Goal: Task Accomplishment & Management: Manage account settings

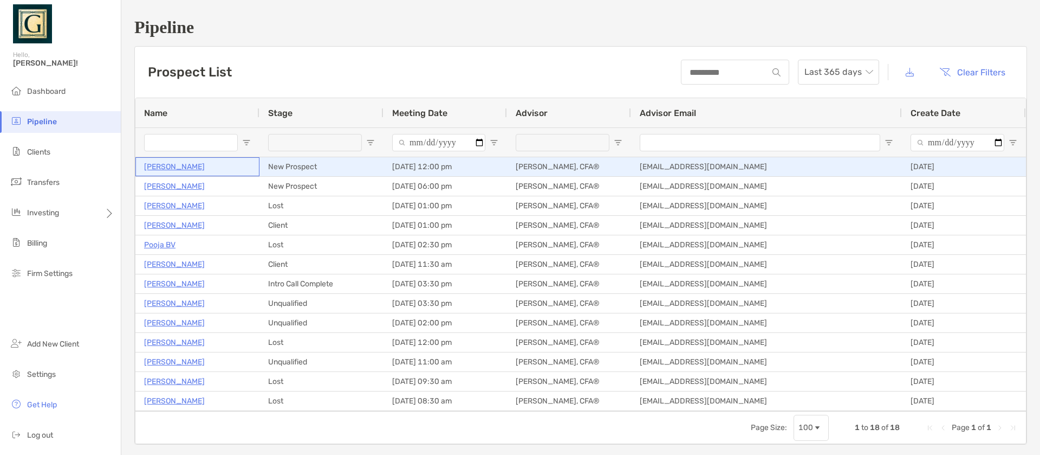
click at [174, 170] on p "[PERSON_NAME]" at bounding box center [174, 167] width 61 height 14
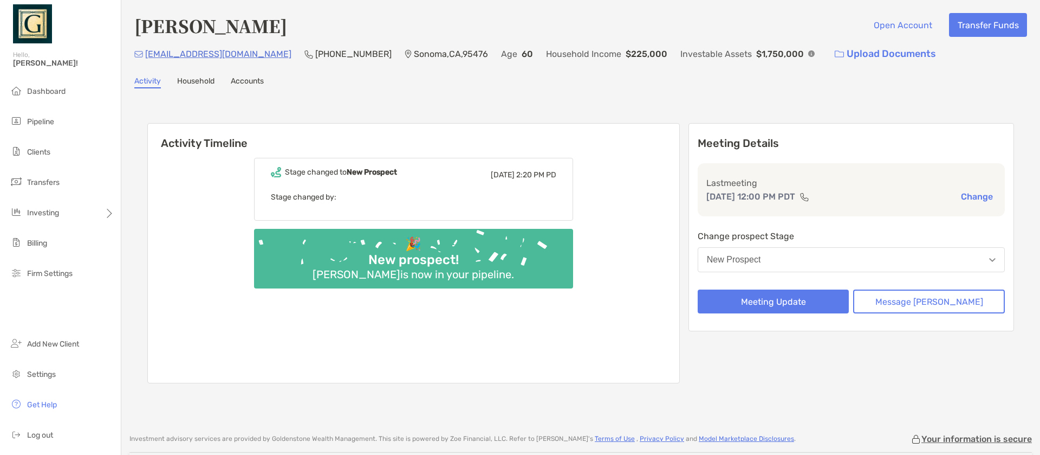
click at [189, 79] on link "Household" at bounding box center [195, 82] width 37 height 12
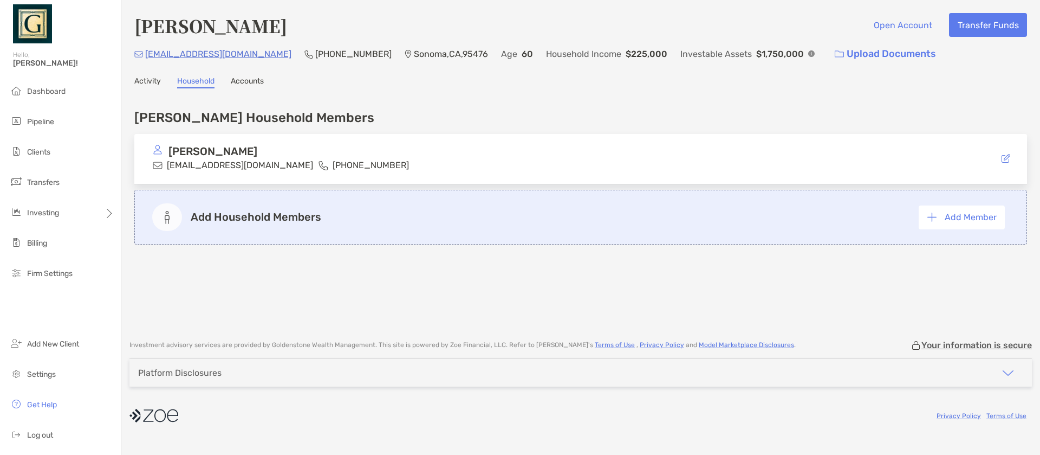
click at [148, 80] on link "Activity" at bounding box center [147, 82] width 27 height 12
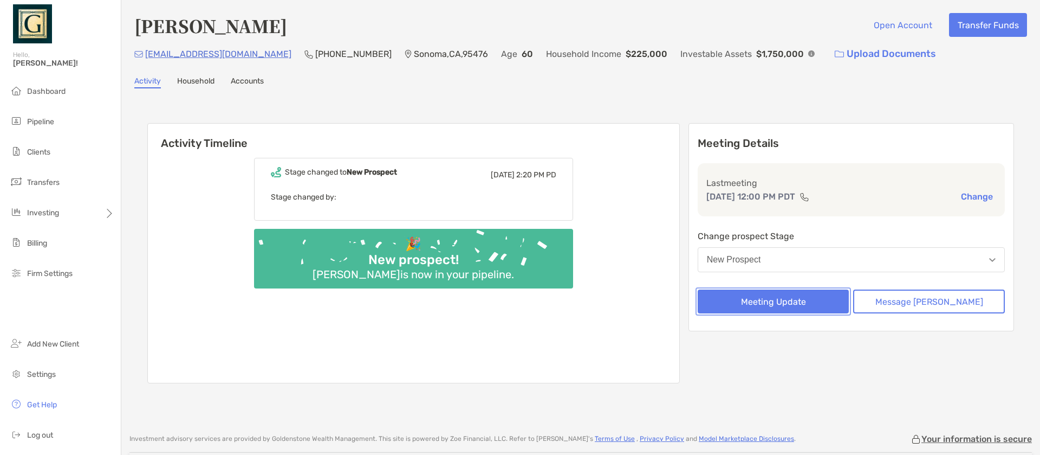
click at [830, 303] on button "Meeting Update" at bounding box center [774, 301] width 152 height 24
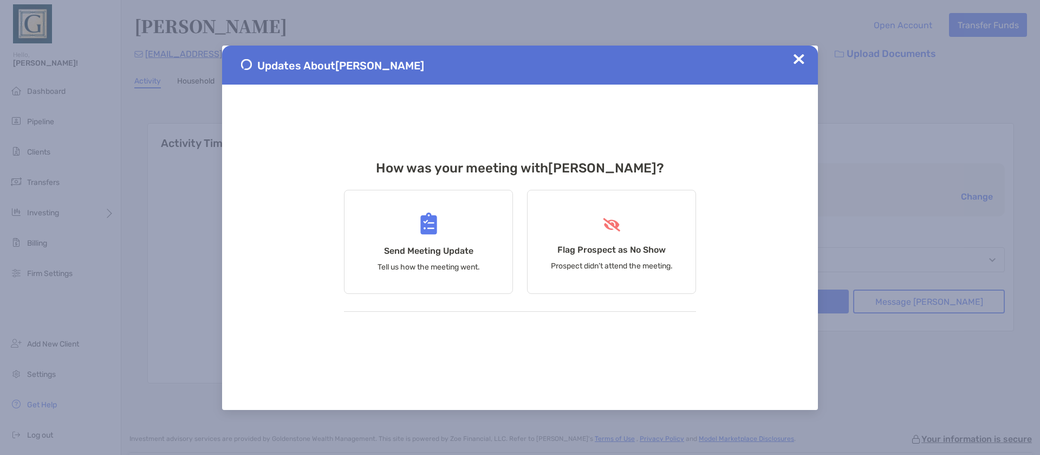
click at [800, 56] on img at bounding box center [799, 59] width 11 height 11
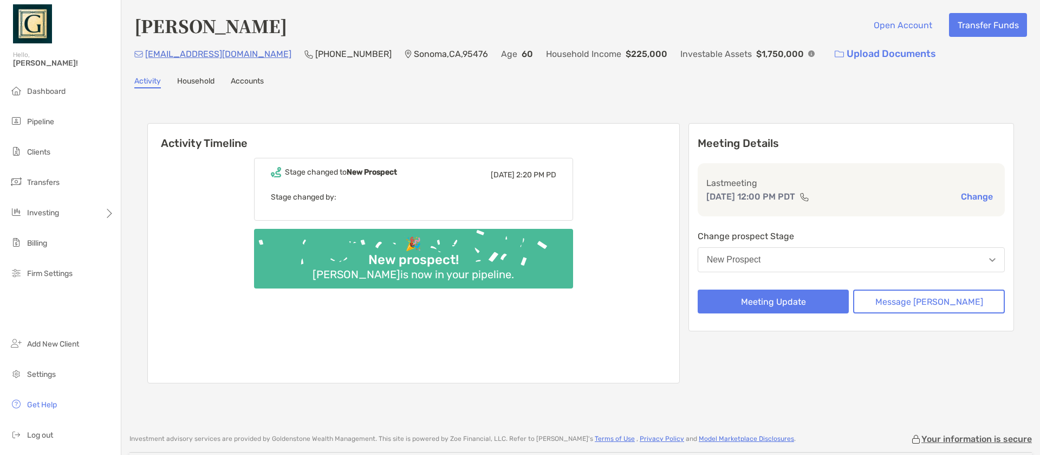
click at [986, 193] on button "Change" at bounding box center [977, 196] width 38 height 11
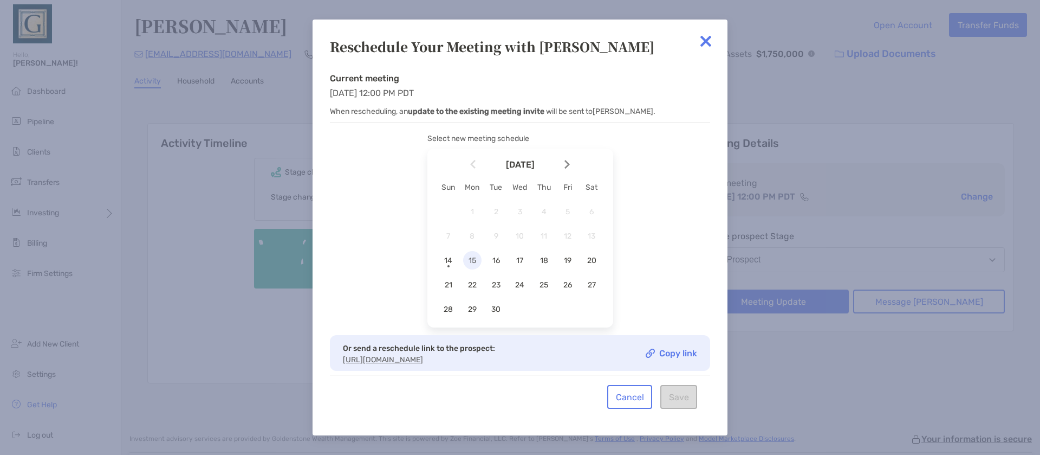
click at [473, 260] on span "15" at bounding box center [472, 260] width 18 height 9
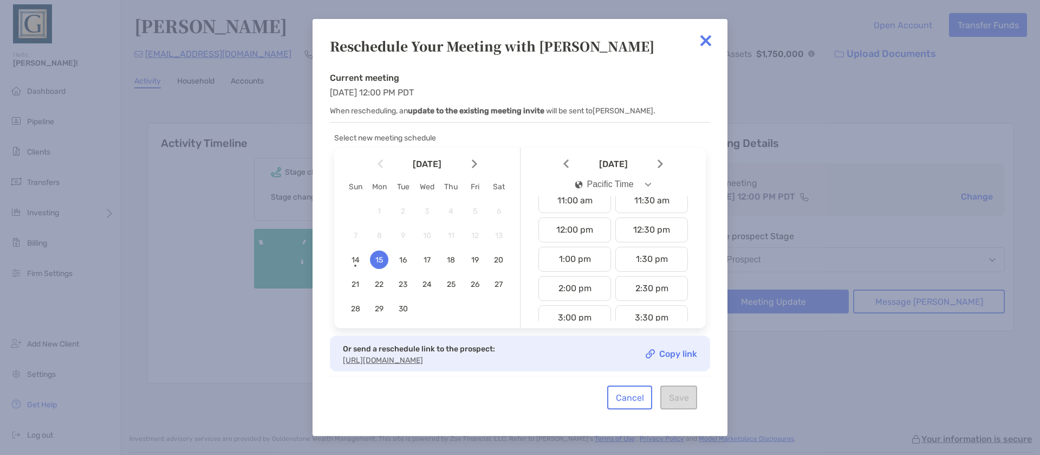
scroll to position [344, 0]
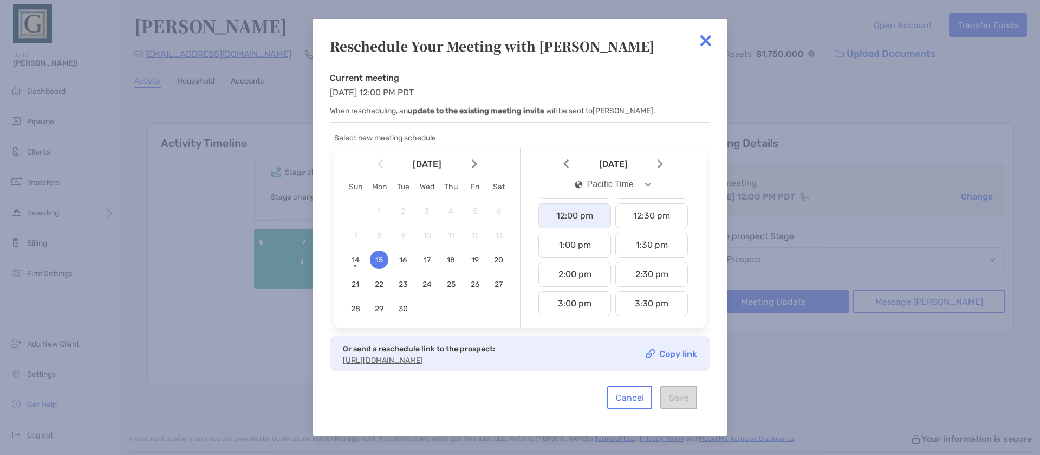
click at [580, 215] on div "12:00 pm" at bounding box center [575, 215] width 73 height 25
click at [676, 400] on button "Save" at bounding box center [678, 397] width 37 height 24
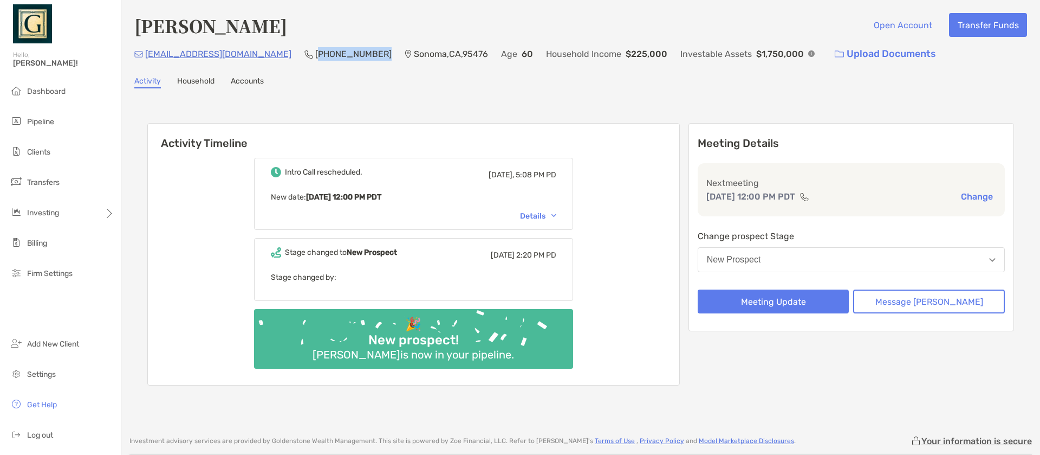
drag, startPoint x: 246, startPoint y: 53, endPoint x: 304, endPoint y: 60, distance: 58.9
click at [315, 60] on p "(707) 509-9192" at bounding box center [353, 54] width 76 height 14
copy p "707) 509-9192"
drag, startPoint x: 145, startPoint y: 56, endPoint x: 226, endPoint y: 62, distance: 81.5
click at [226, 62] on div "leahjjones@att.net (707) 509-9192 Sonoma , CA , 95476 Age 60 Household Income $…" at bounding box center [580, 53] width 893 height 23
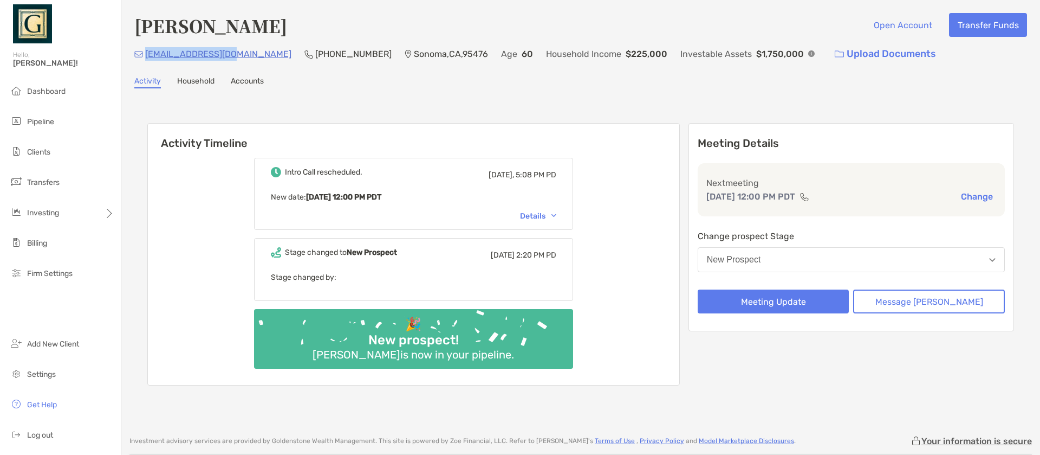
copy p "leahjjones@att.net"
